Goal: Task Accomplishment & Management: Manage account settings

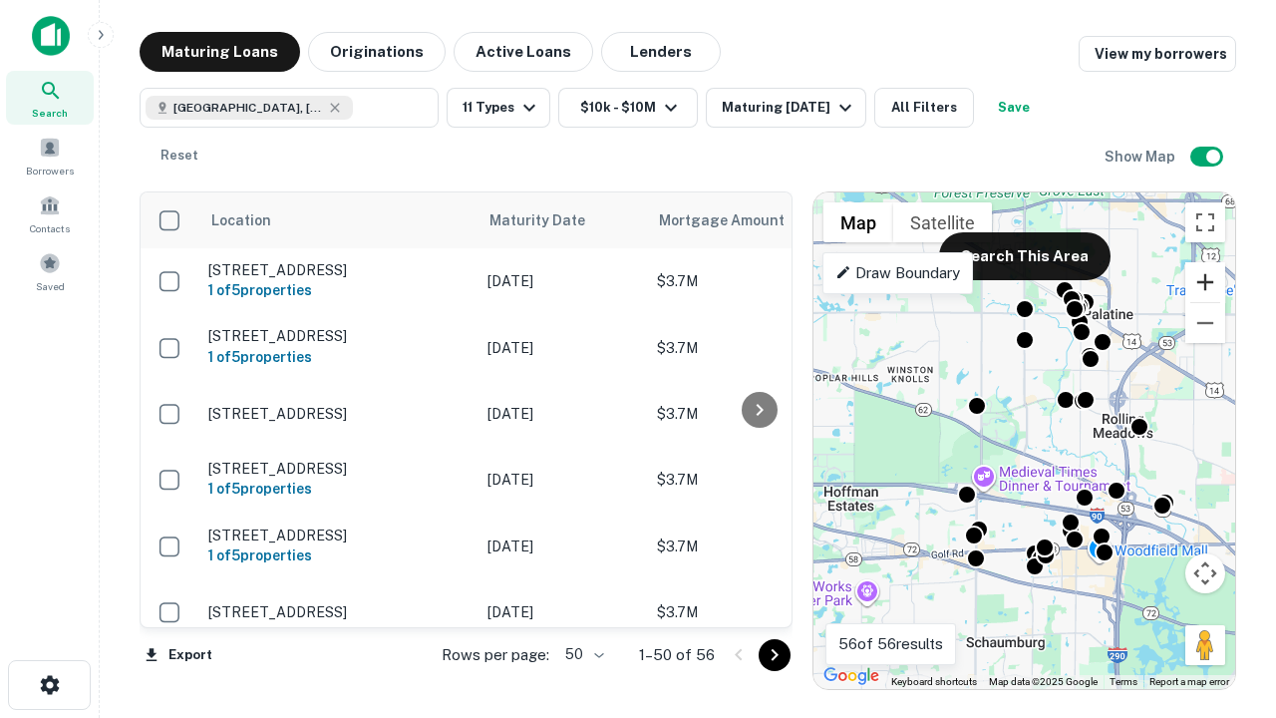
click at [1205, 282] on button "Zoom in" at bounding box center [1205, 282] width 40 height 40
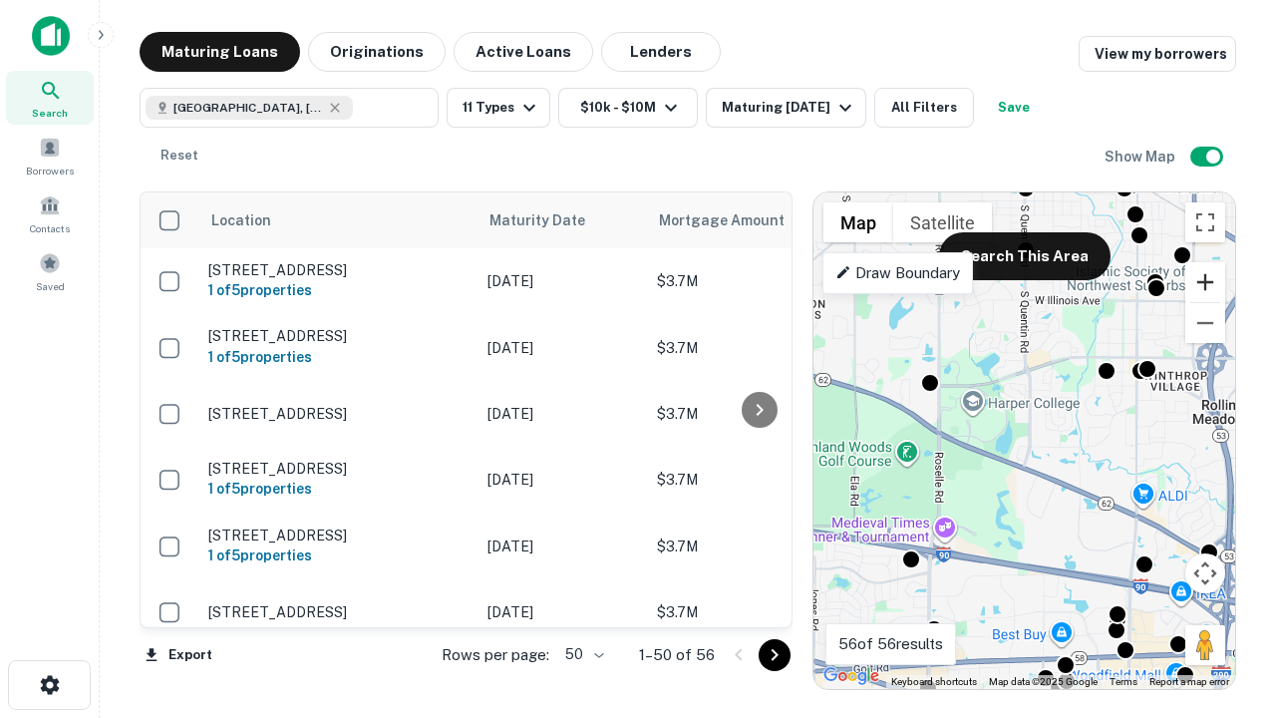
click at [1205, 282] on button "Zoom in" at bounding box center [1205, 282] width 40 height 40
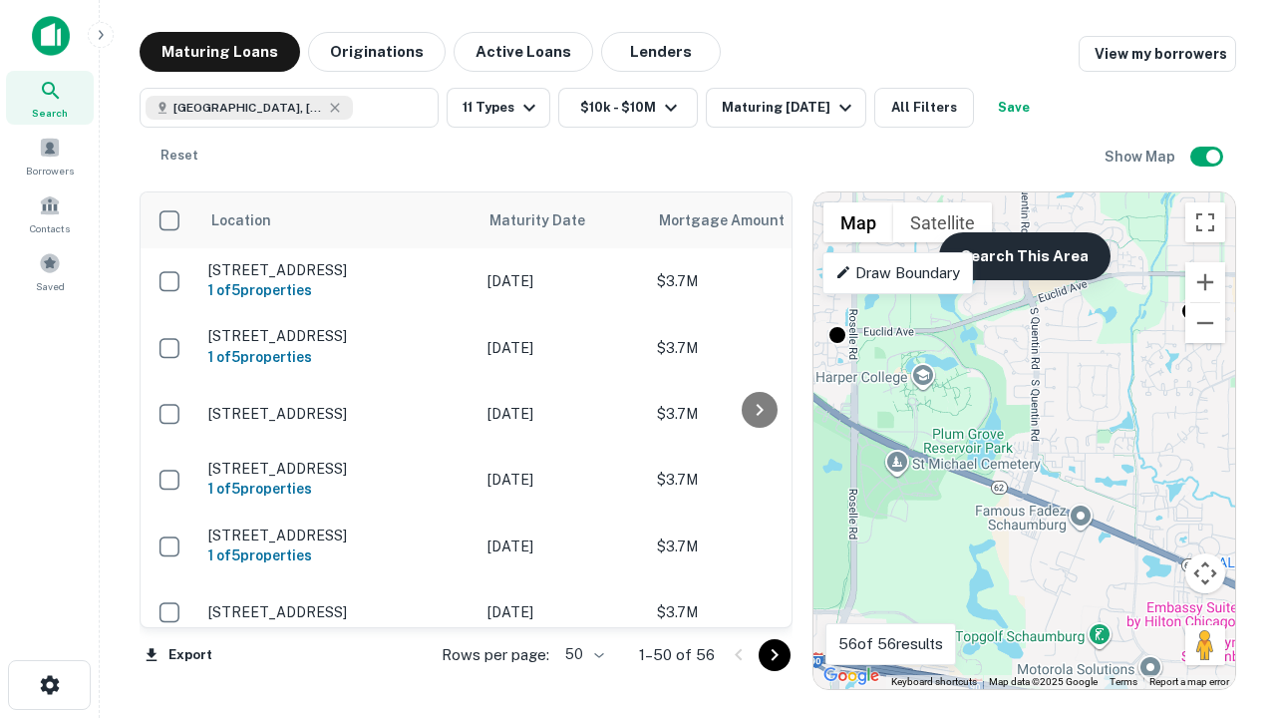
click at [1024, 256] on button "Search This Area" at bounding box center [1024, 256] width 171 height 48
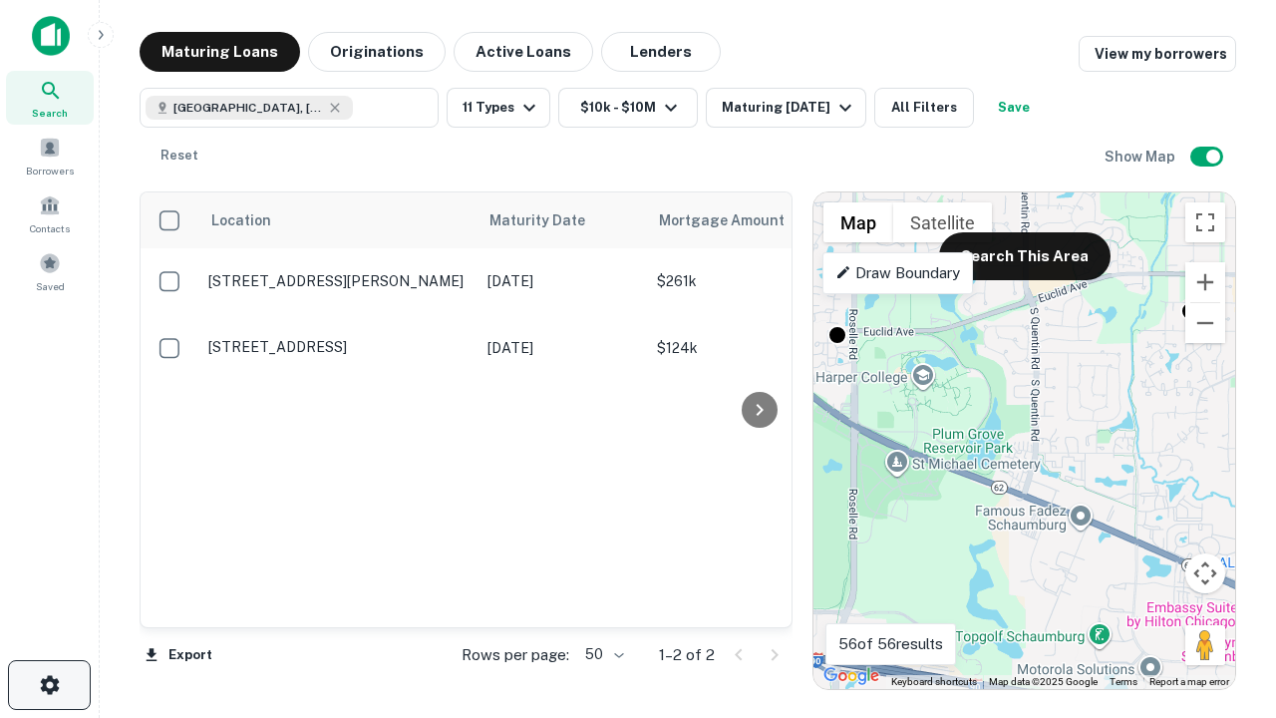
click at [49, 685] on icon "button" at bounding box center [50, 685] width 24 height 24
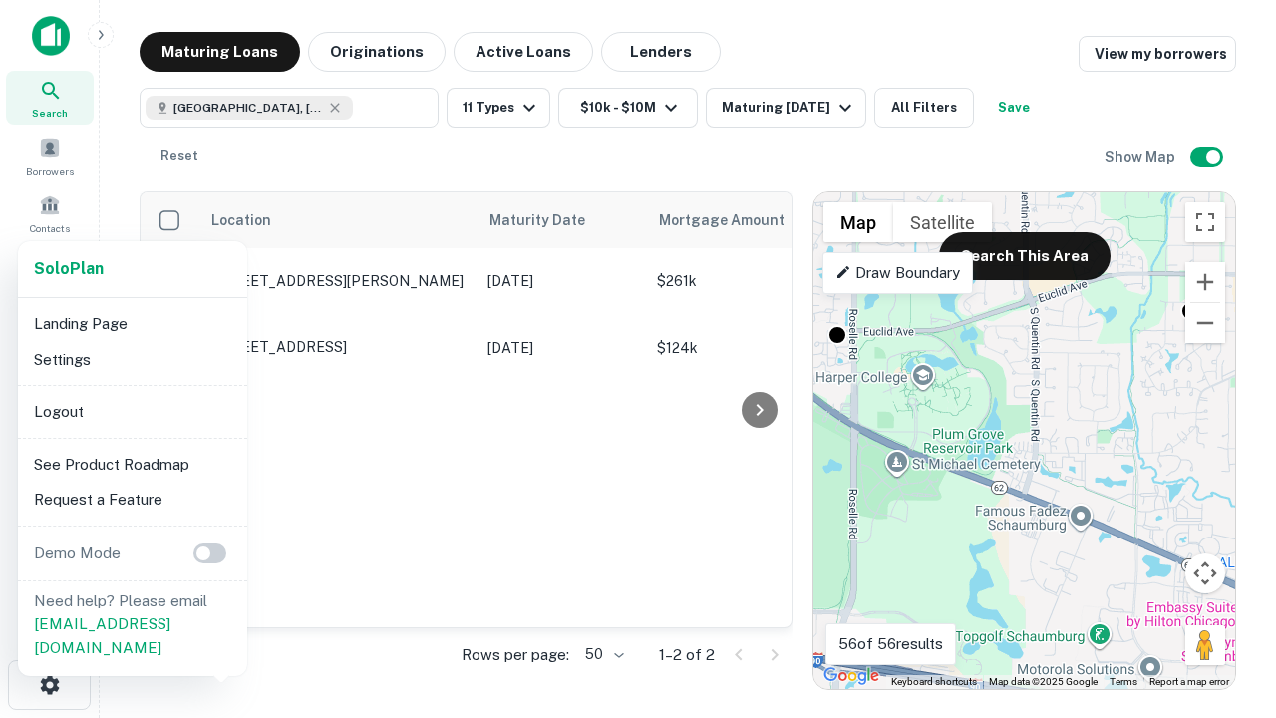
click at [132, 411] on li "Logout" at bounding box center [132, 412] width 213 height 36
